Goal: Task Accomplishment & Management: Use online tool/utility

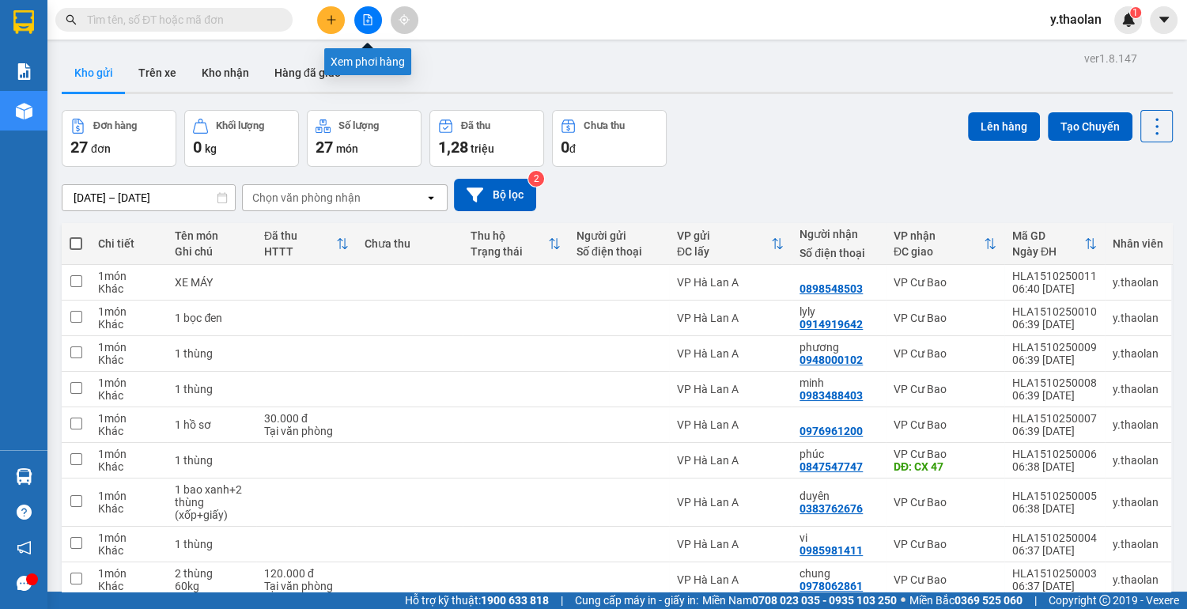
click at [361, 20] on button at bounding box center [368, 20] width 28 height 28
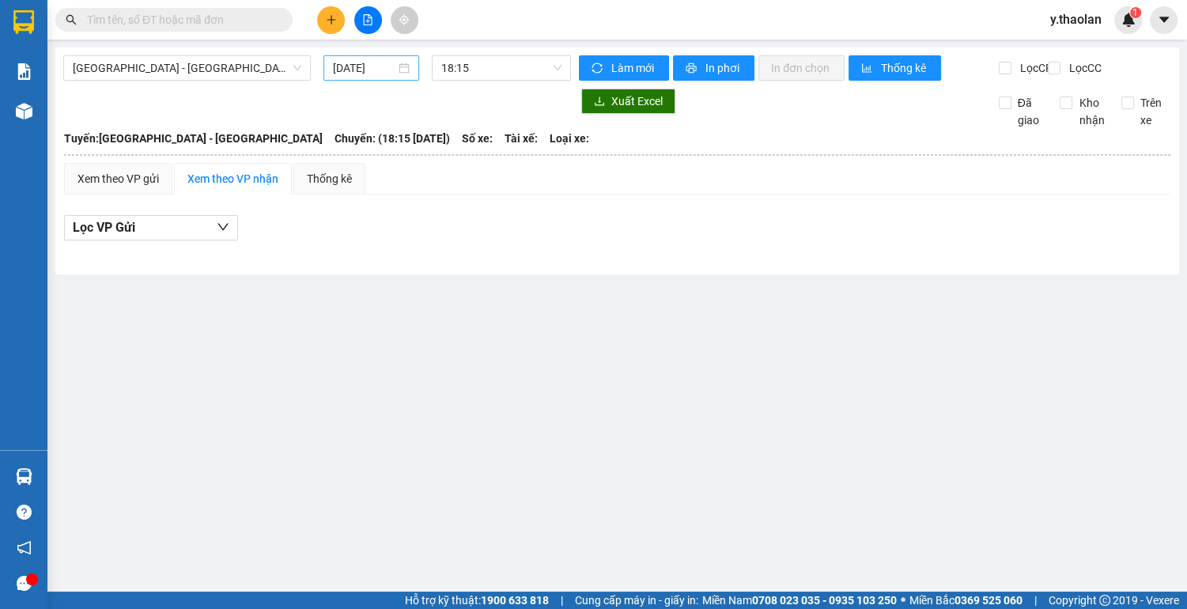
click at [361, 59] on input "[DATE]" at bounding box center [364, 67] width 62 height 17
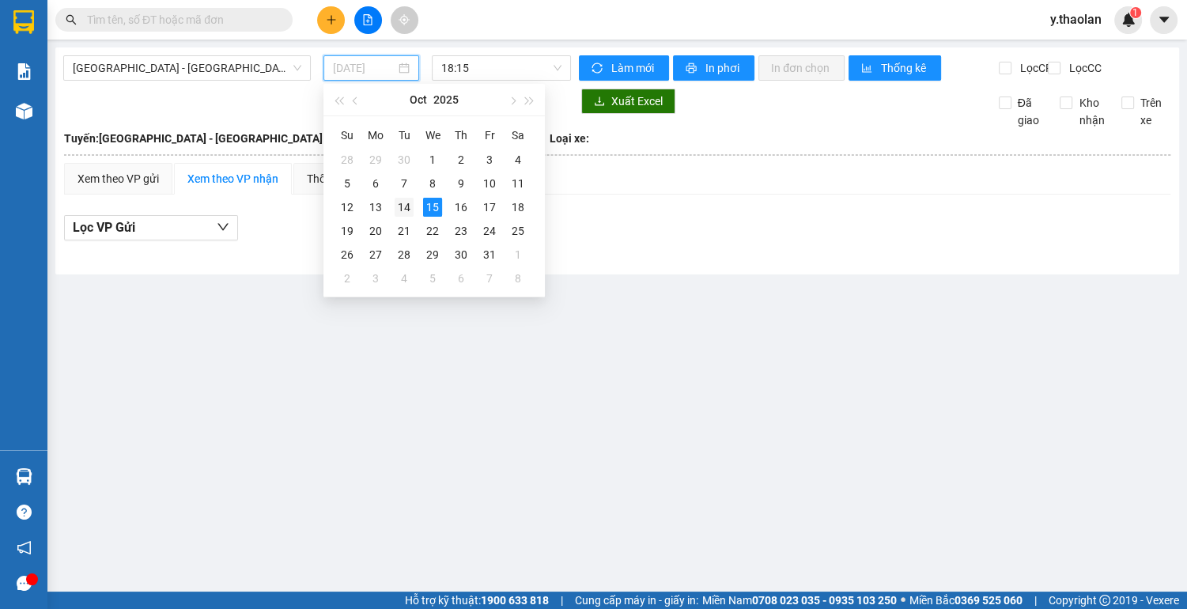
click at [400, 204] on div "14" at bounding box center [404, 207] width 19 height 19
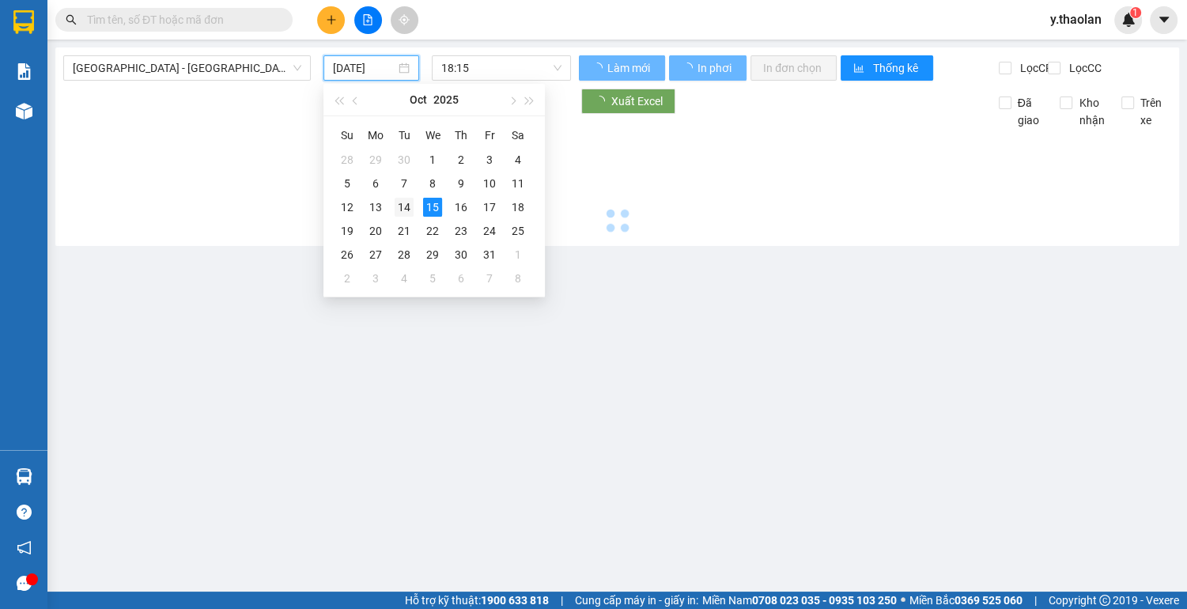
type input "[DATE]"
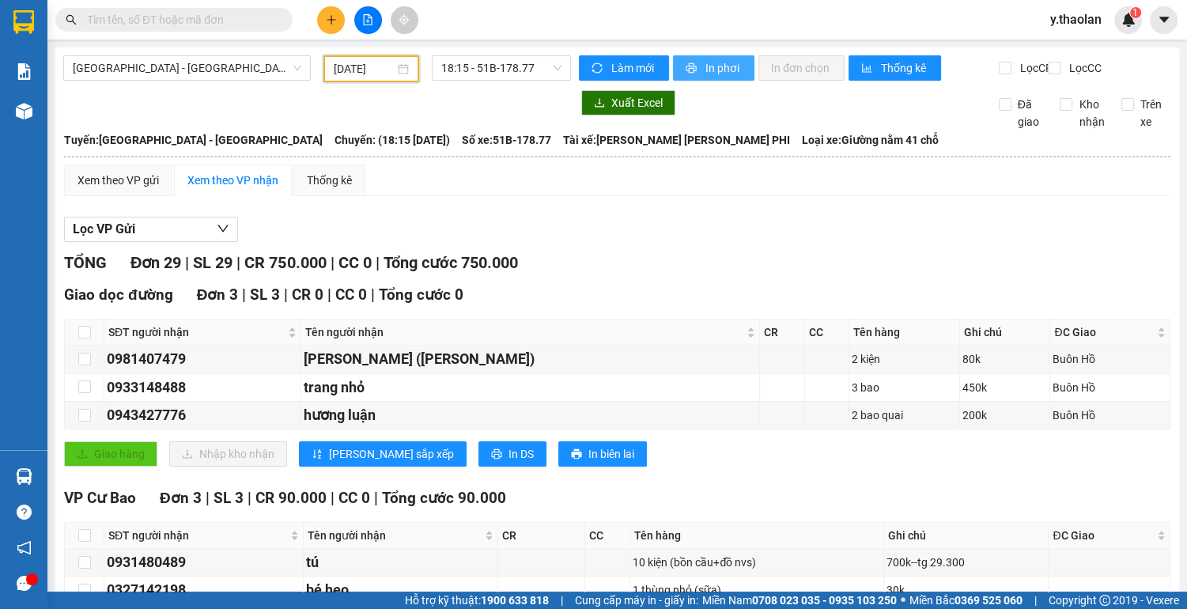
click at [724, 70] on span "In phơi" at bounding box center [723, 67] width 36 height 17
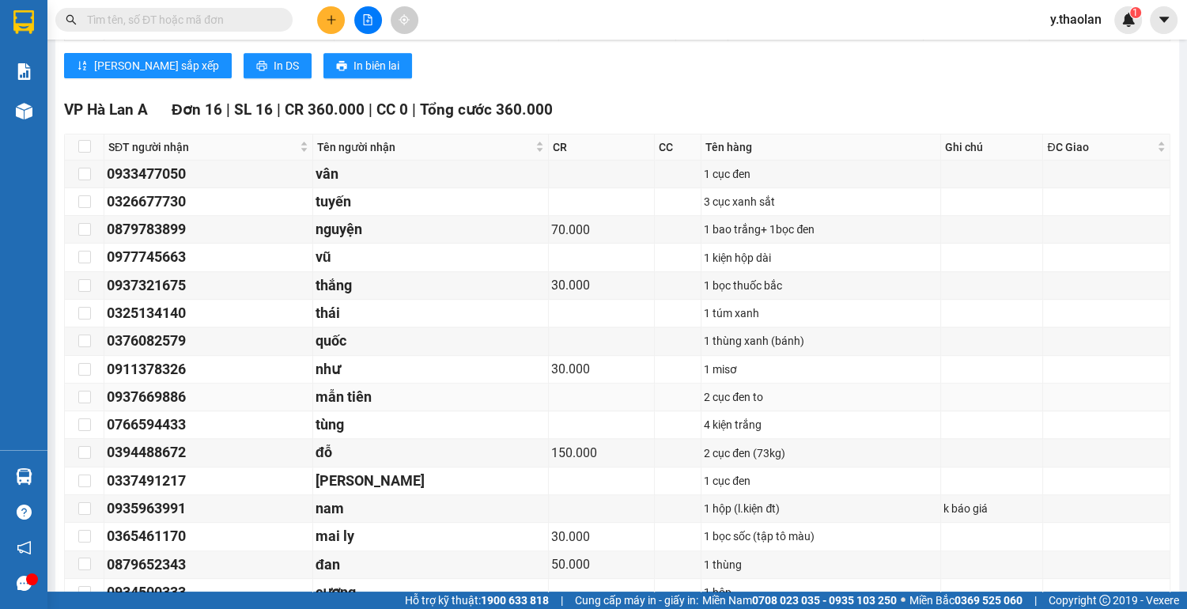
scroll to position [886, 0]
